Goal: Information Seeking & Learning: Learn about a topic

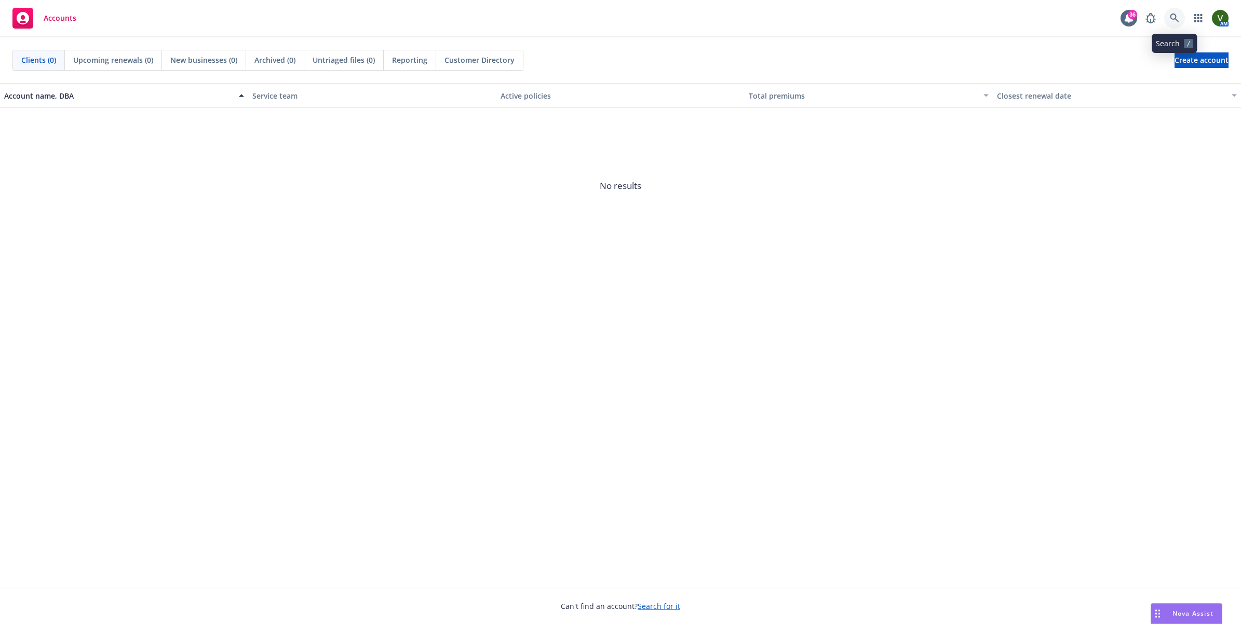
click at [1173, 22] on icon at bounding box center [1174, 17] width 9 height 9
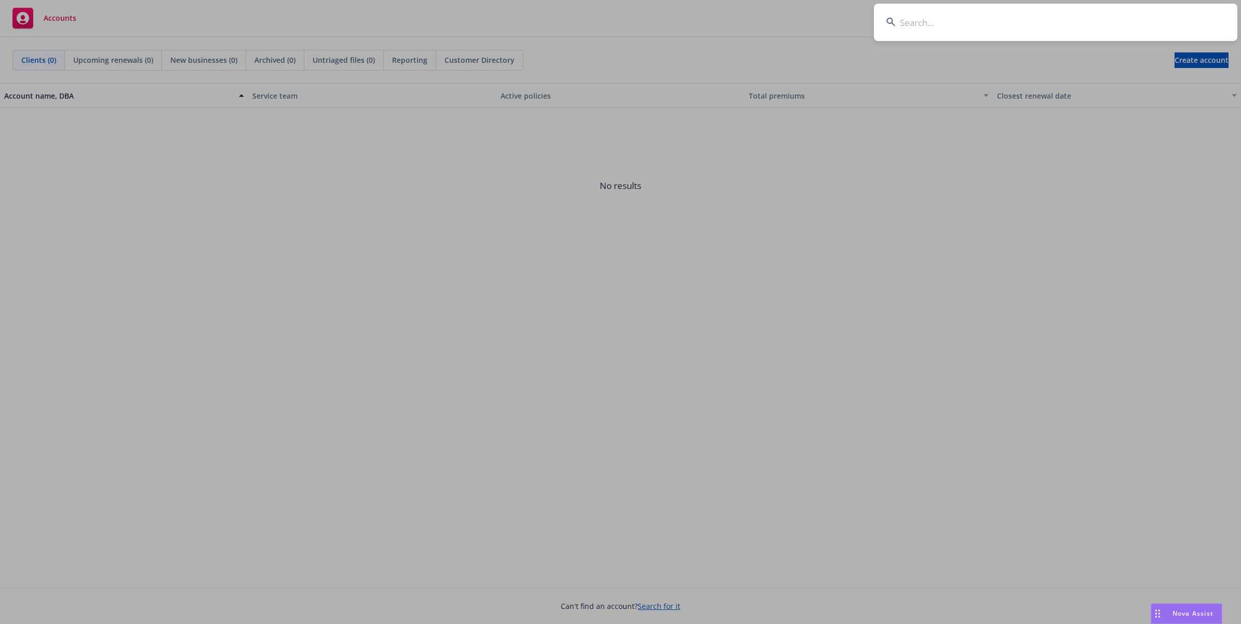
click at [1019, 26] on input at bounding box center [1055, 22] width 363 height 37
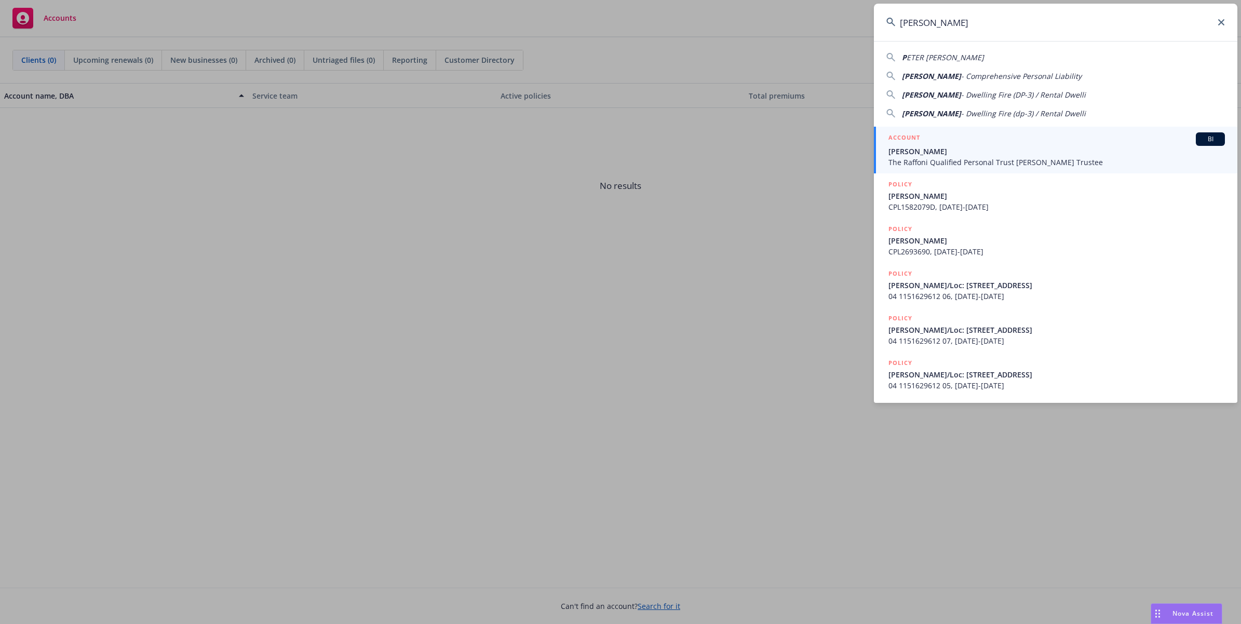
type input "[PERSON_NAME]"
click at [955, 144] on div "ACCOUNT BI" at bounding box center [1056, 138] width 336 height 13
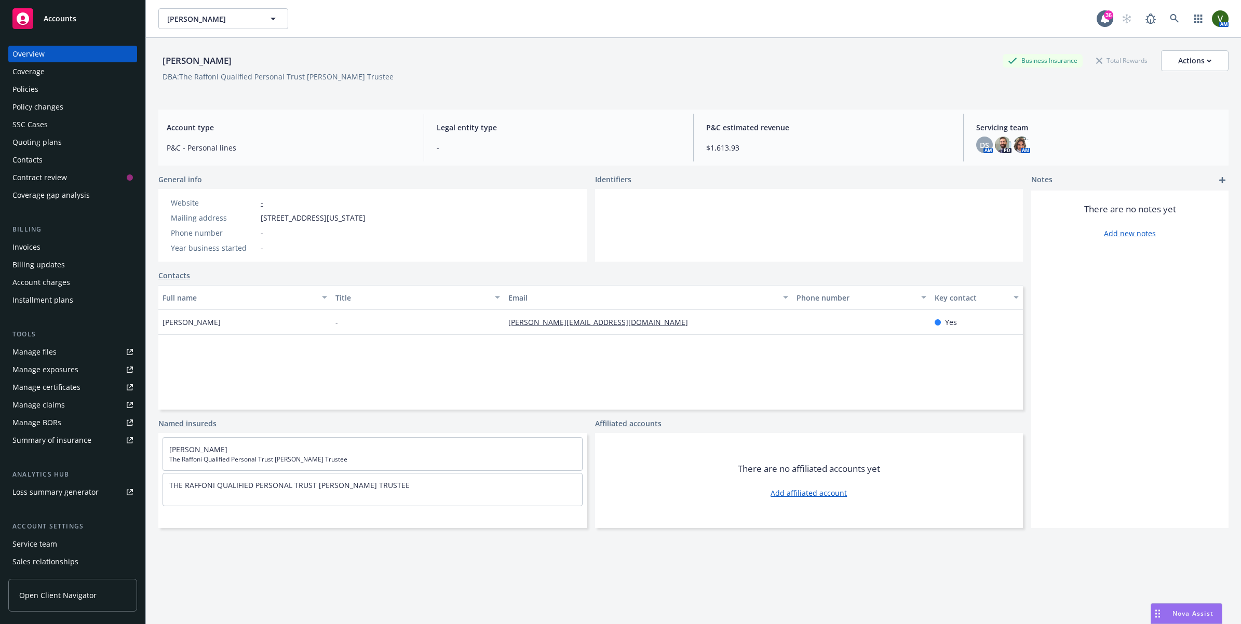
click at [37, 84] on div "Policies" at bounding box center [25, 89] width 26 height 17
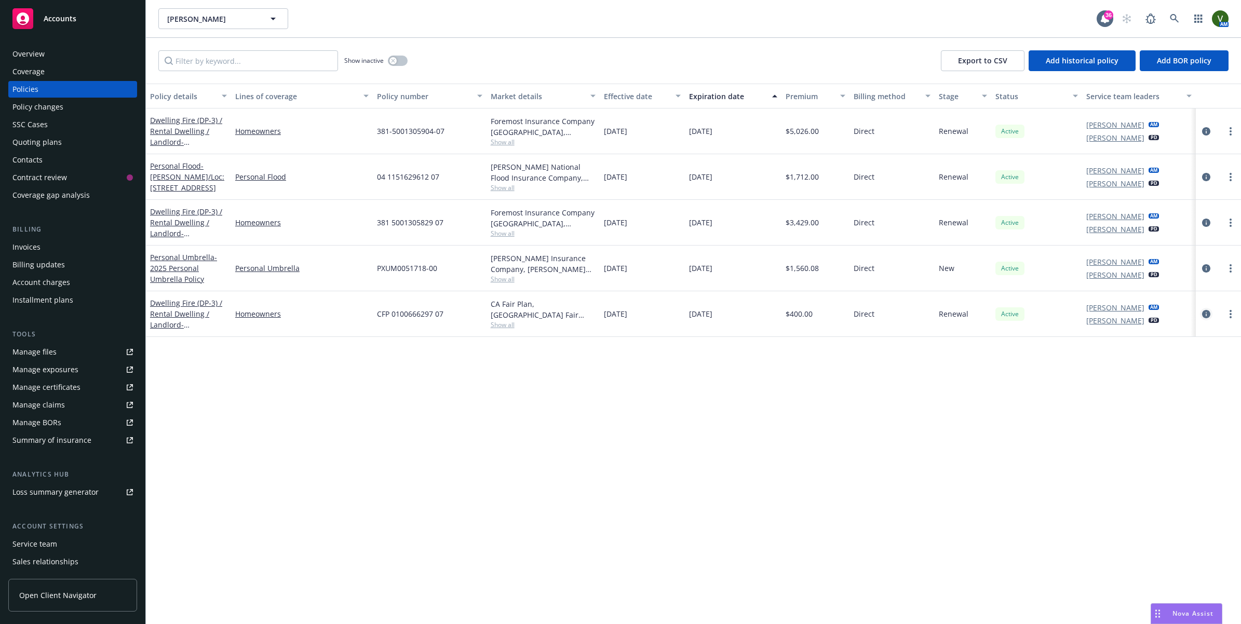
click at [1207, 315] on icon "circleInformation" at bounding box center [1206, 314] width 8 height 8
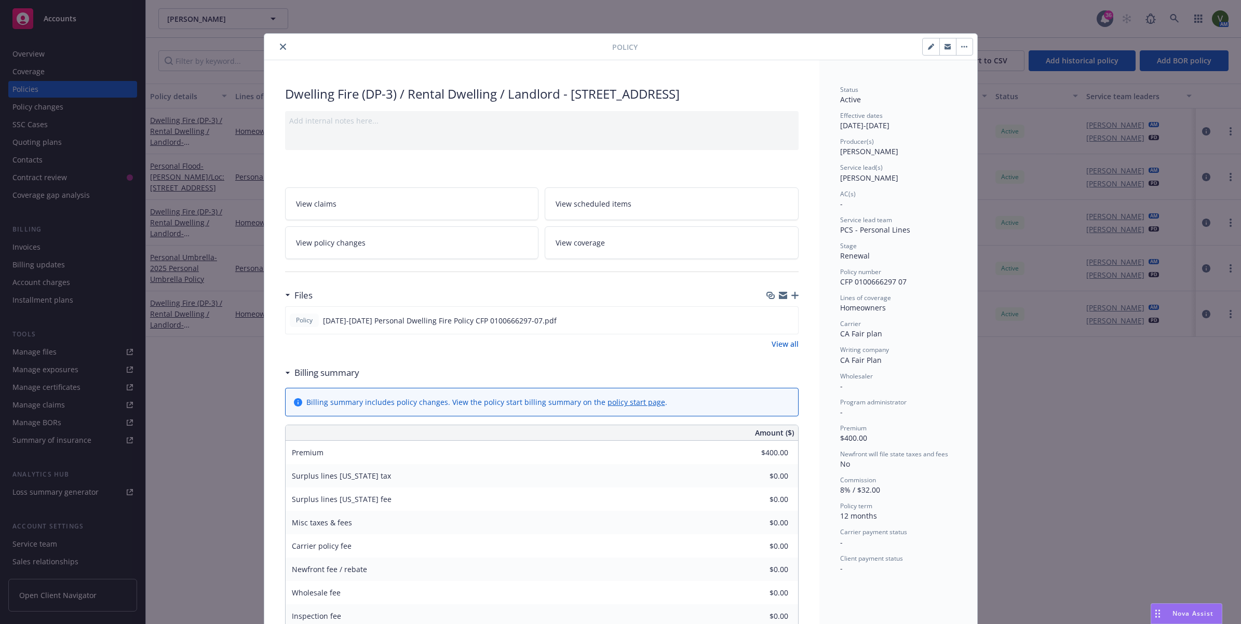
scroll to position [65, 0]
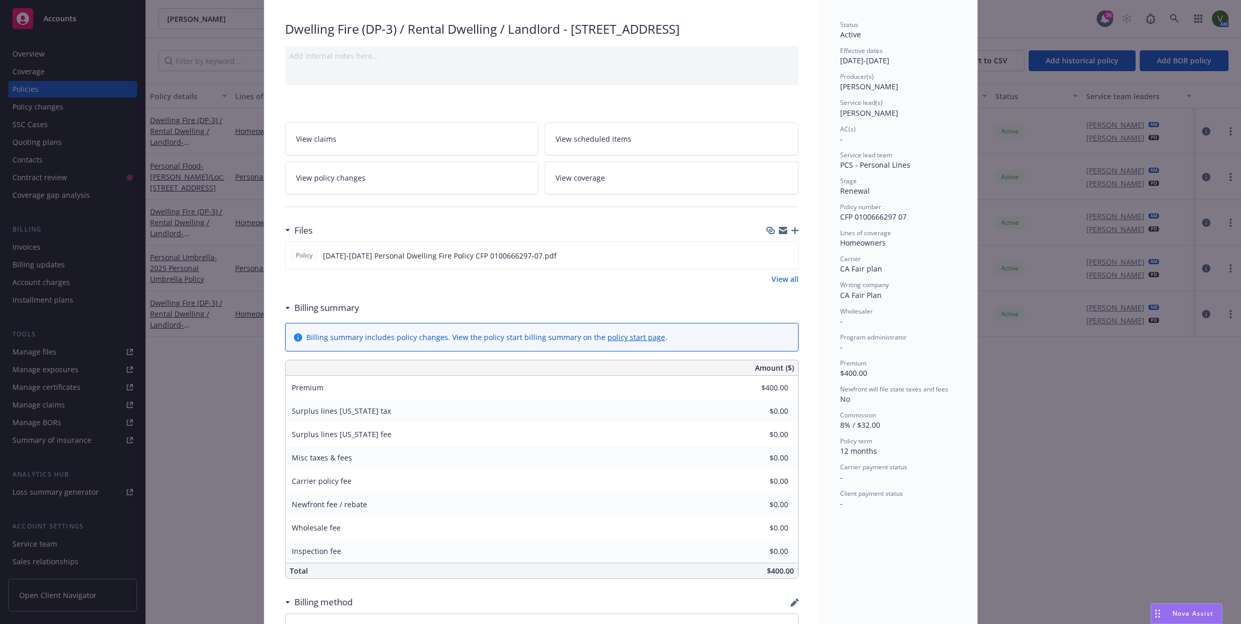
click at [628, 155] on link "View scheduled items" at bounding box center [672, 139] width 254 height 33
click at [587, 183] on span "View coverage" at bounding box center [580, 177] width 49 height 11
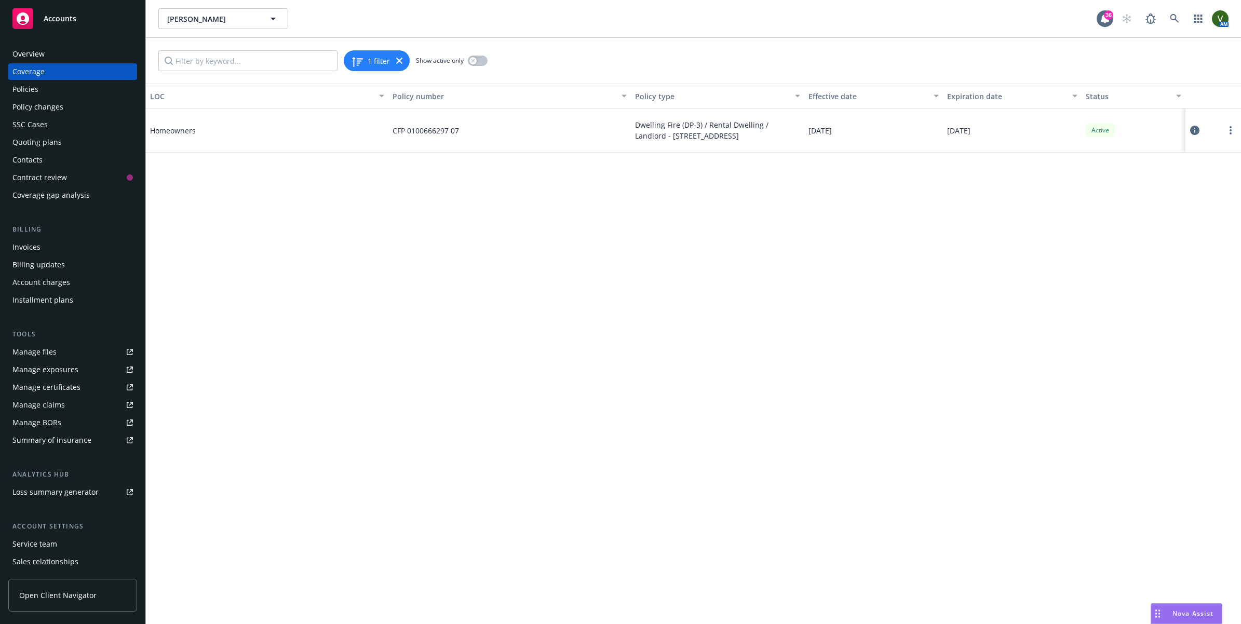
click at [1192, 129] on icon at bounding box center [1194, 130] width 9 height 9
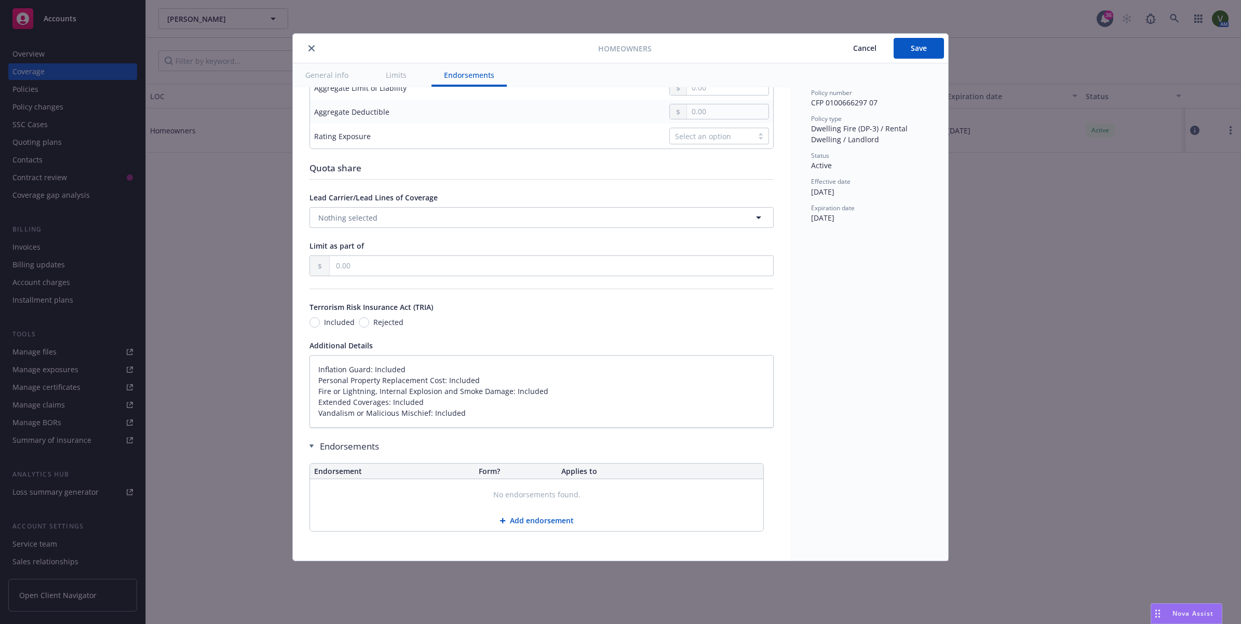
scroll to position [460, 0]
click at [993, 418] on div "Homeowners Cancel Save General info Limits Endorsements Display name Coverage t…" at bounding box center [620, 312] width 1241 height 624
type textarea "x"
click at [310, 48] on icon "close" at bounding box center [311, 48] width 6 height 6
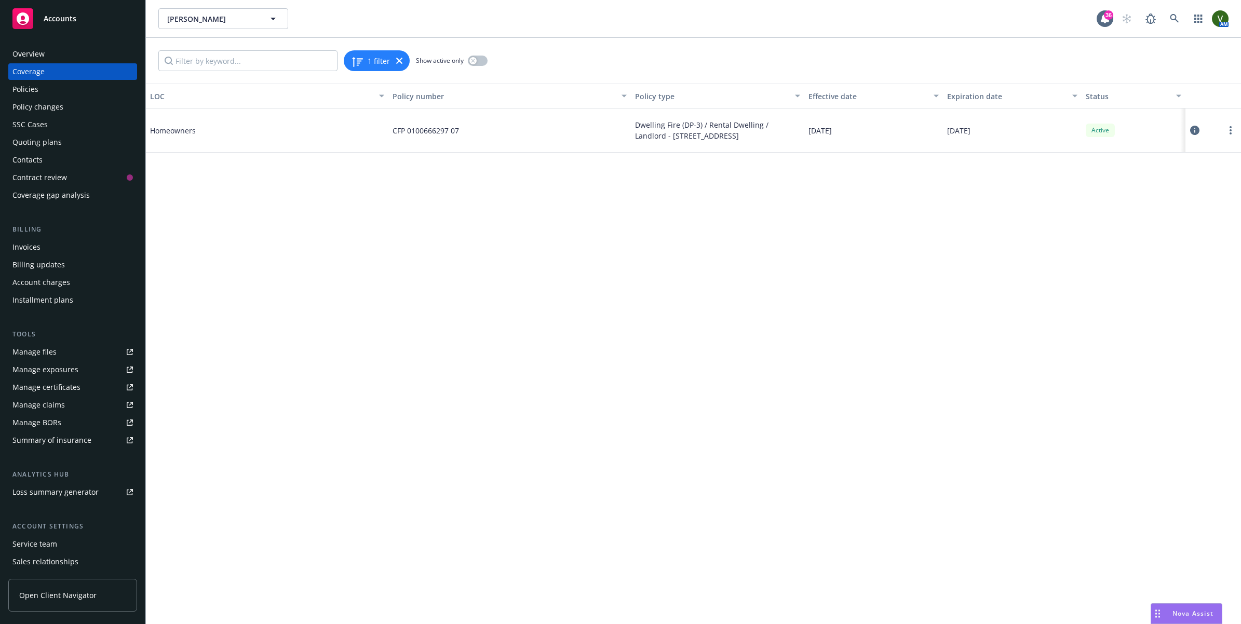
click at [52, 58] on div "Overview" at bounding box center [72, 54] width 120 height 17
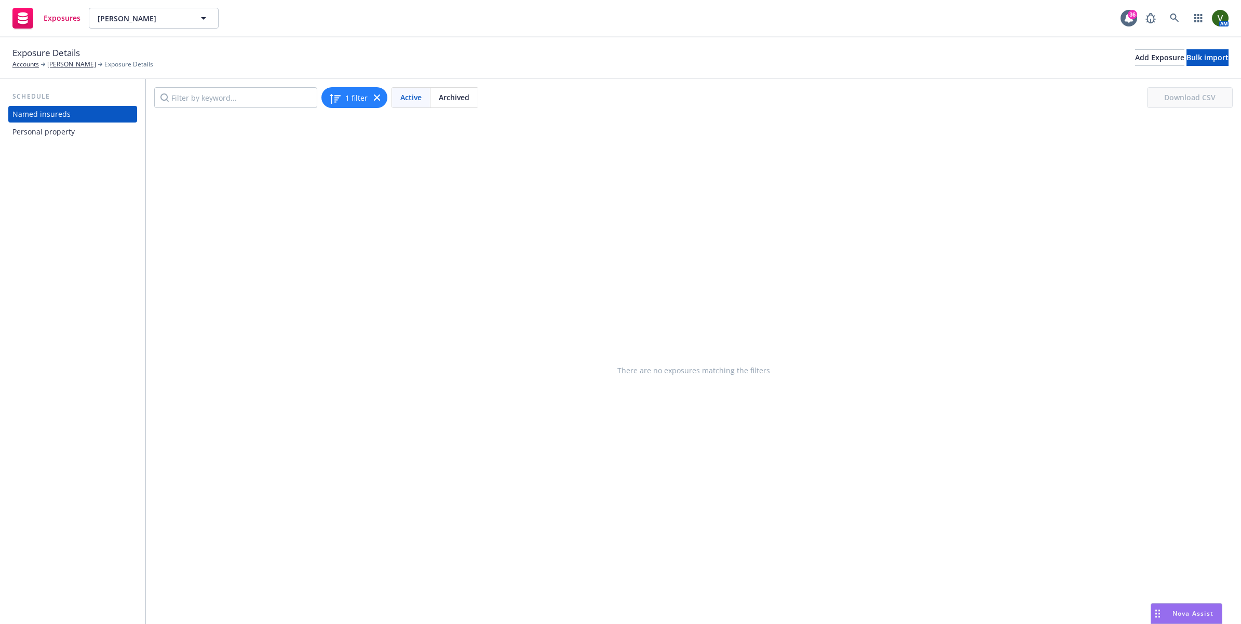
drag, startPoint x: 51, startPoint y: 133, endPoint x: 141, endPoint y: 171, distance: 98.0
click at [51, 133] on div "Personal property" at bounding box center [43, 132] width 62 height 17
